Goal: Navigation & Orientation: Find specific page/section

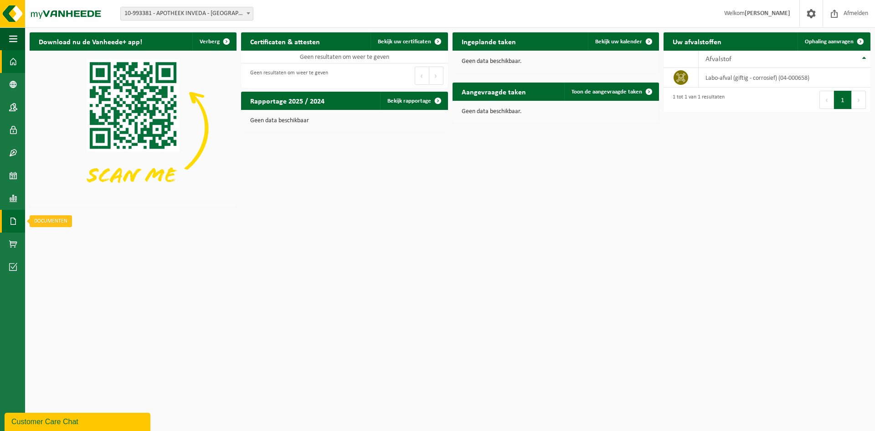
click at [15, 216] on span at bounding box center [13, 221] width 8 height 23
click at [67, 239] on span "Documenten" at bounding box center [70, 240] width 34 height 17
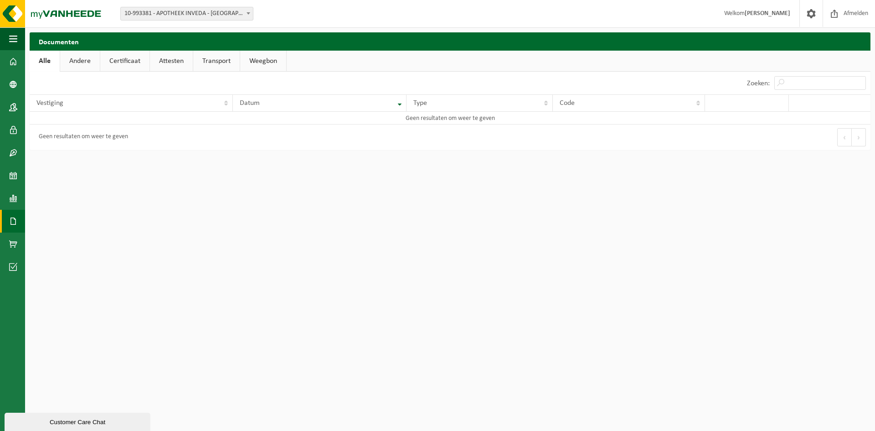
click at [10, 217] on span at bounding box center [13, 221] width 8 height 23
click at [56, 223] on span "Facturen" at bounding box center [65, 220] width 24 height 17
click at [120, 56] on link "Aankoopborderel" at bounding box center [135, 61] width 69 height 21
click at [178, 57] on link "Creditnota" at bounding box center [200, 61] width 50 height 21
click at [67, 63] on link "Factuur" at bounding box center [80, 61] width 41 height 21
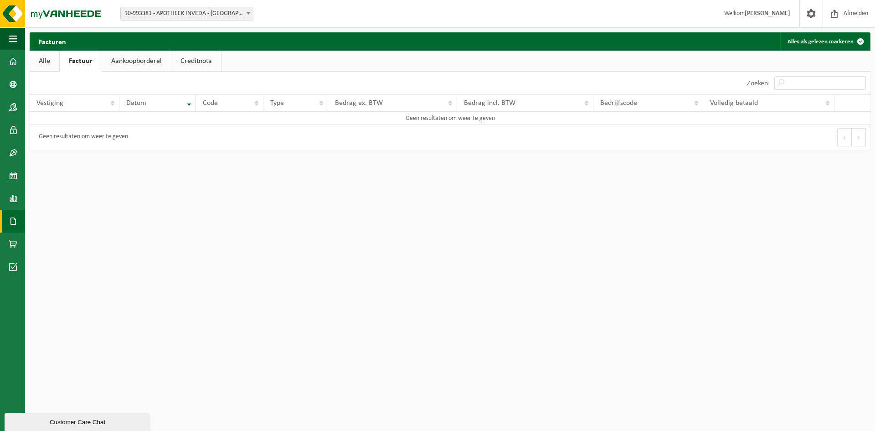
click at [36, 59] on link "Alle" at bounding box center [45, 61] width 30 height 21
click at [15, 241] on span at bounding box center [13, 243] width 8 height 23
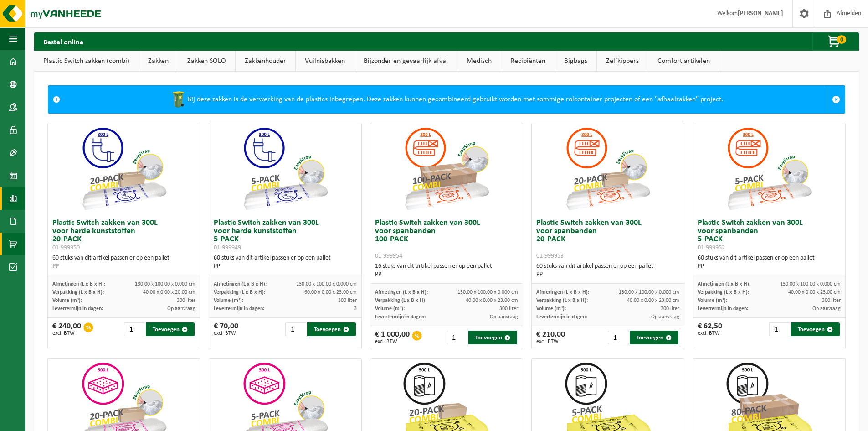
click at [11, 194] on span at bounding box center [13, 198] width 8 height 23
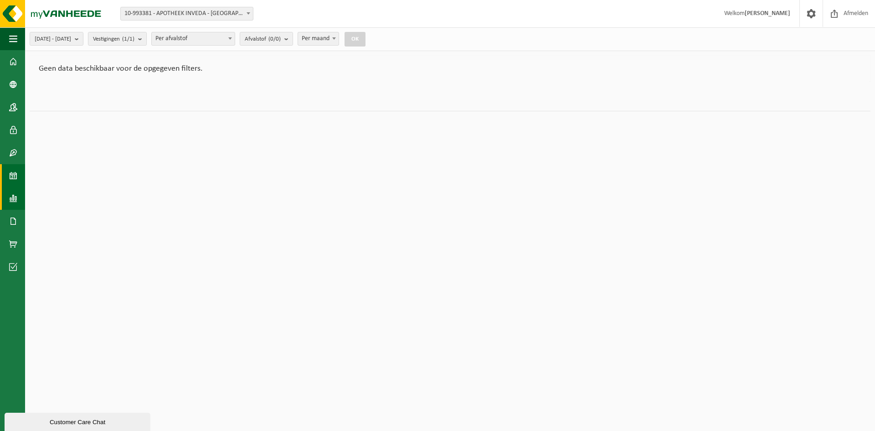
click at [14, 173] on span at bounding box center [13, 175] width 8 height 23
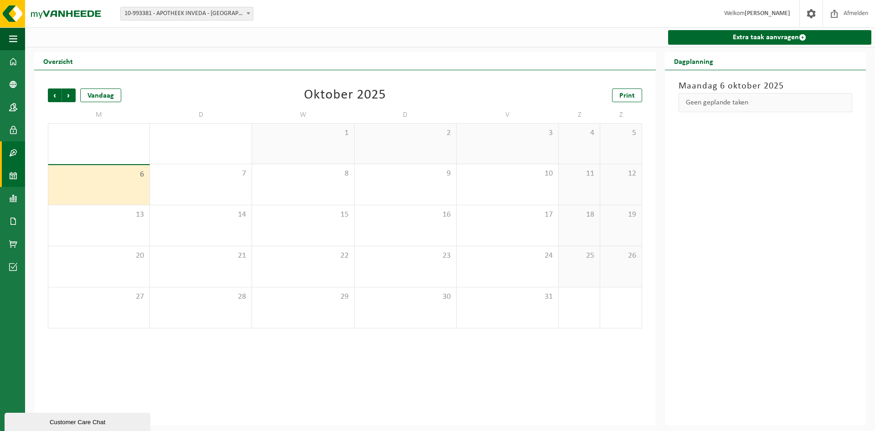
click at [12, 149] on span at bounding box center [13, 152] width 8 height 23
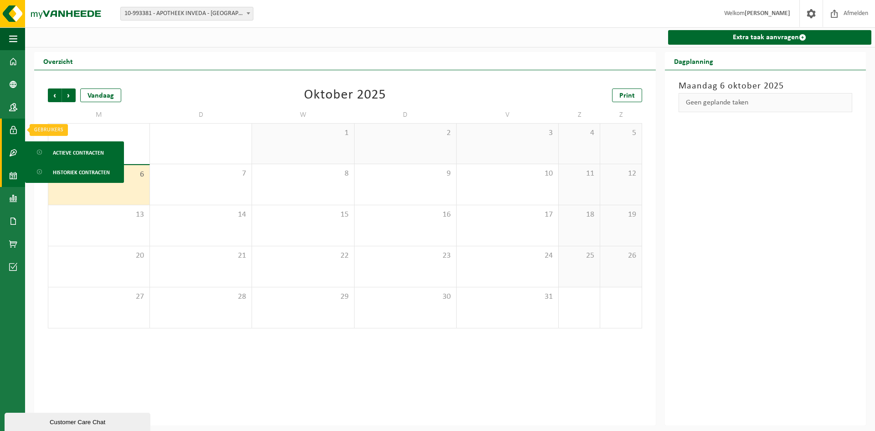
click at [15, 125] on span at bounding box center [13, 129] width 8 height 23
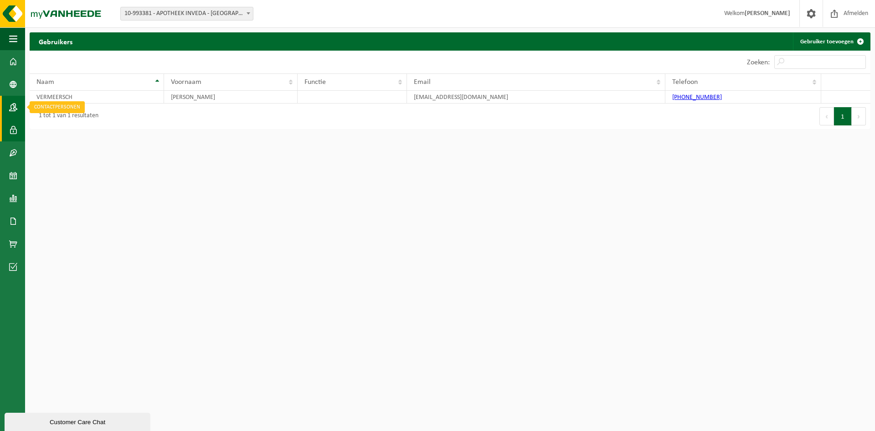
click at [13, 111] on span at bounding box center [13, 107] width 8 height 23
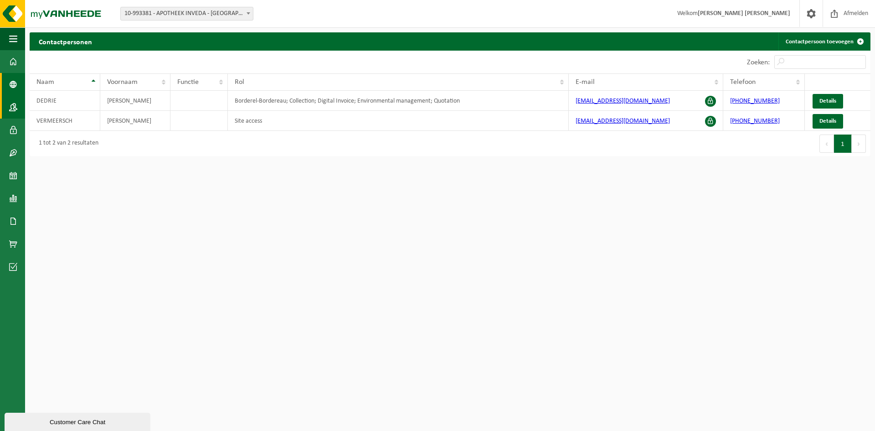
click at [13, 87] on span at bounding box center [13, 84] width 8 height 23
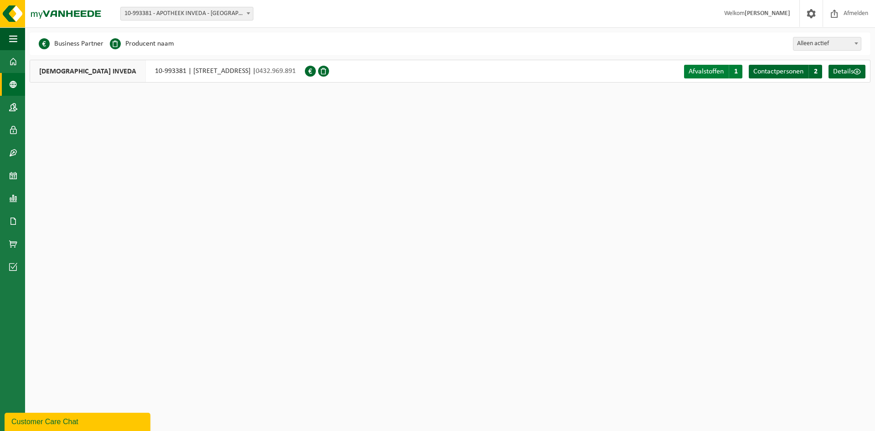
click at [706, 69] on span "Afvalstoffen" at bounding box center [705, 71] width 35 height 7
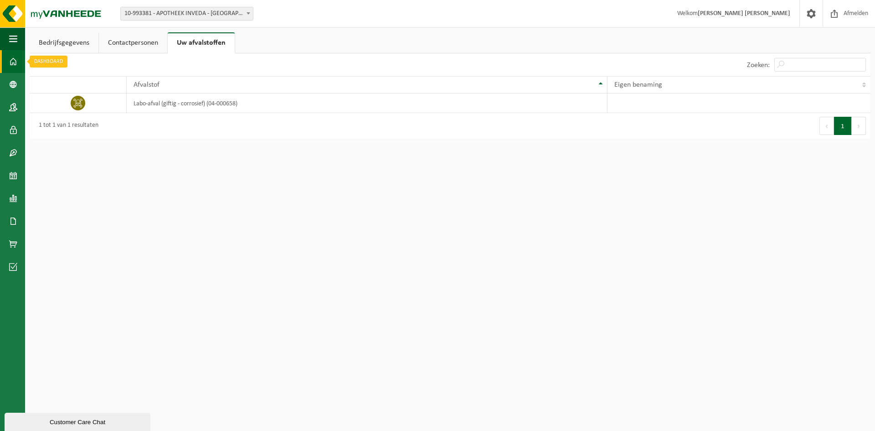
click at [15, 64] on span at bounding box center [13, 61] width 8 height 23
